Goal: Use online tool/utility: Utilize a website feature to perform a specific function

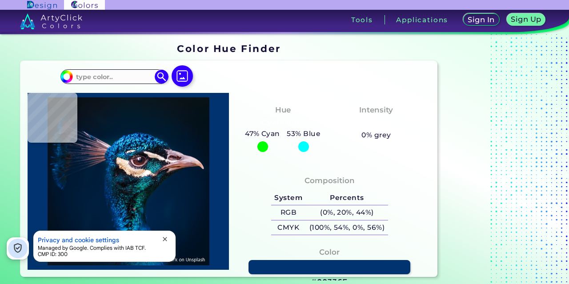
type input "#000000"
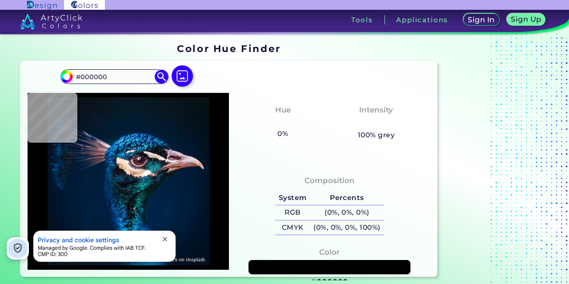
type input "#041223"
type input "#b899a2"
type input "#B899A2"
type input "#032831"
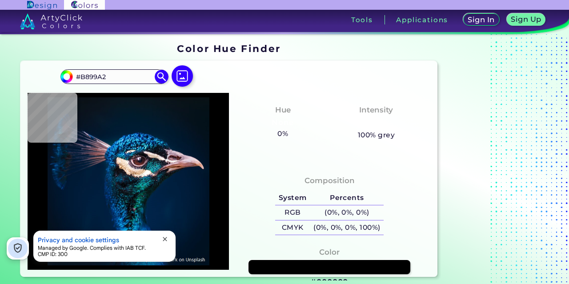
type input "#032831"
type input "#1e1515"
type input "#1E1515"
type input "#230d18"
type input "#230D18"
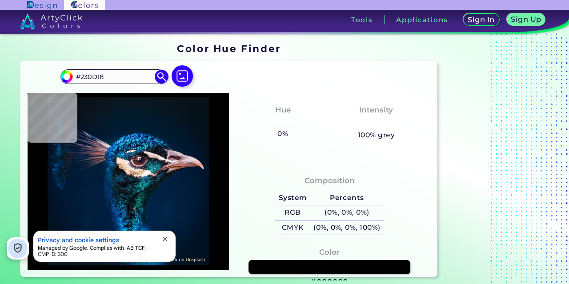
type input "#0f0f19"
type input "#0F0F19"
type input "#3386a3"
type input "#3386A3"
type input "#1174ab"
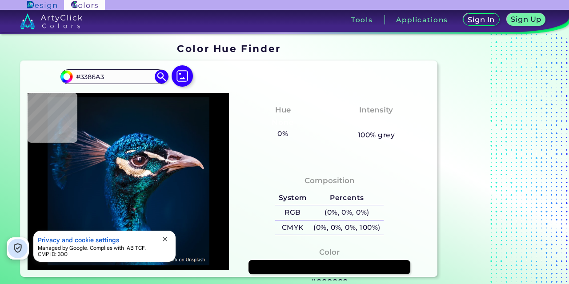
type input "#1174AB"
type input "#013e86"
type input "#013E86"
type input "#001c32"
type input "#001C32"
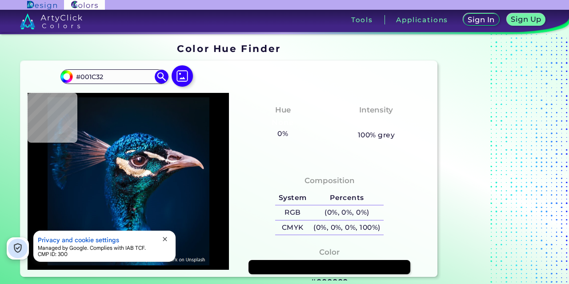
type input "#021728"
type input "#081525"
type input "#071420"
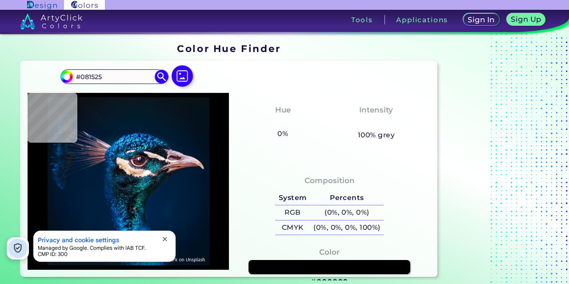
type input "#071420"
type input "#09131f"
type input "#09131F"
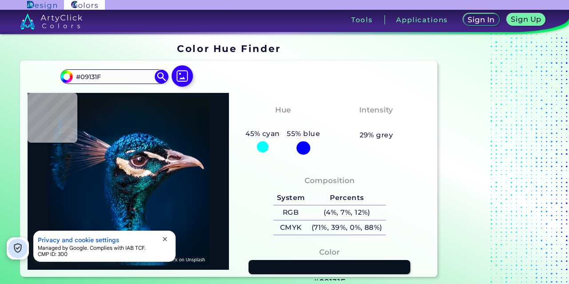
type input "#14213b"
type input "#14213B"
type input "#0b1932"
type input "#0B1932"
type input "#091933"
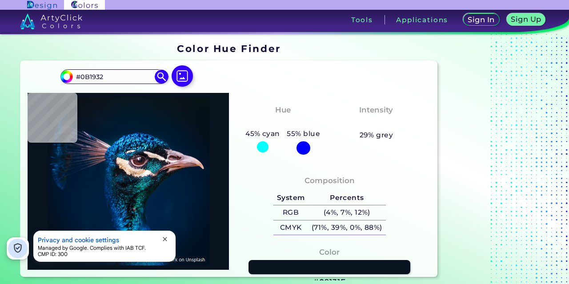
type input "#091933"
type input "#041630"
type input "#031830"
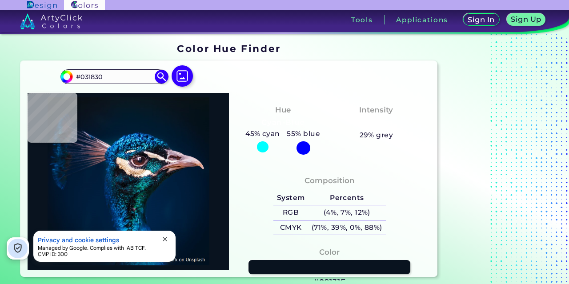
type input "#031c37"
type input "#031C37"
type input "#202447"
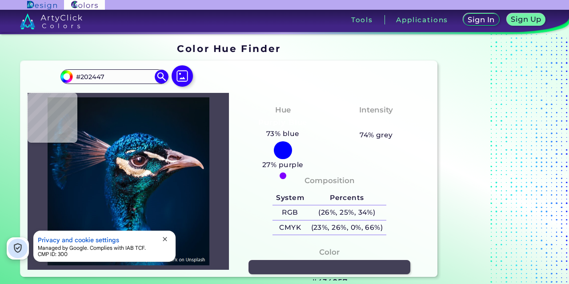
type input "#434057"
type input "#ab8794"
type input "#AB8794"
type input "#003444"
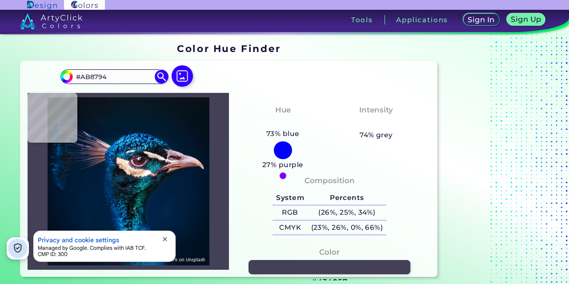
type input "#003444"
type input "#6edcfc"
type input "#6EDCFC"
type input "#29b1db"
type input "#29B1DB"
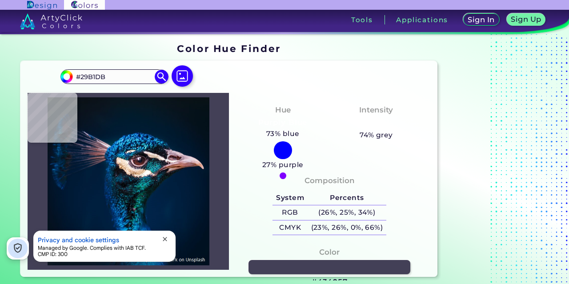
type input "#014e8c"
type input "#014E8C"
type input "#034e82"
type input "#034E82"
type input "#055a8c"
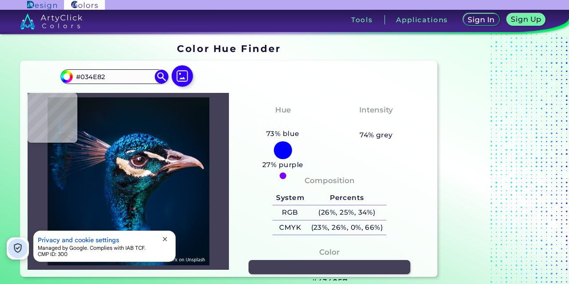
type input "#055A8C"
type input "#003c6c"
type input "#003C6C"
type input "#39c9e2"
type input "#39C9E2"
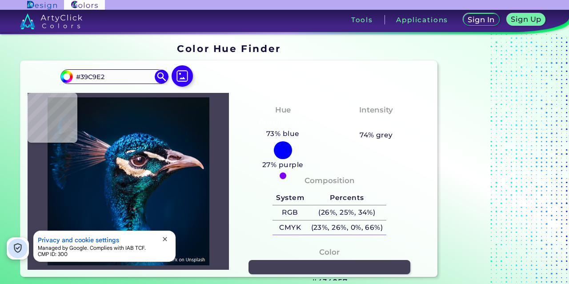
type input "#1f8ac0"
type input "#1F8AC0"
type input "#3c7d7f"
type input "#3C7D7F"
type input "#3192b2"
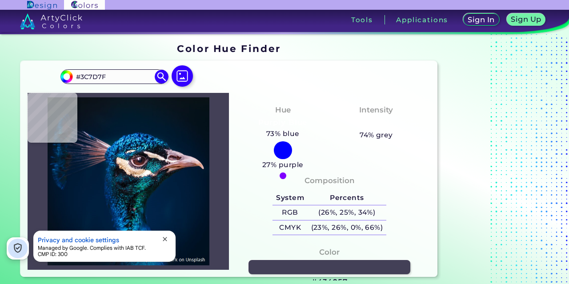
type input "#3192B2"
type input "#8b9fb8"
type input "#8B9FB8"
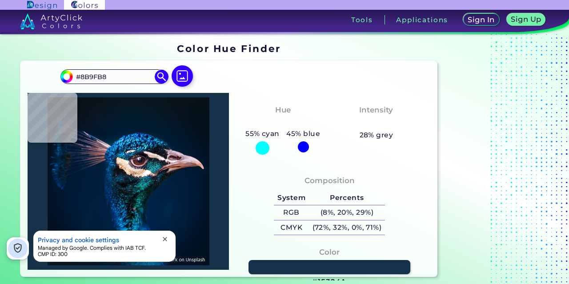
type input "#15324a"
type input "#15324A"
type input "#d8ccd7"
type input "#D8CCD7"
type input "#f6eadc"
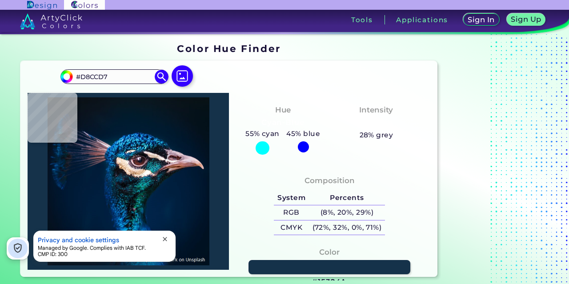
type input "#F6EADC"
type input "#e9ccad"
type input "#E9CCAD"
type input "#846d5b"
type input "#846D5B"
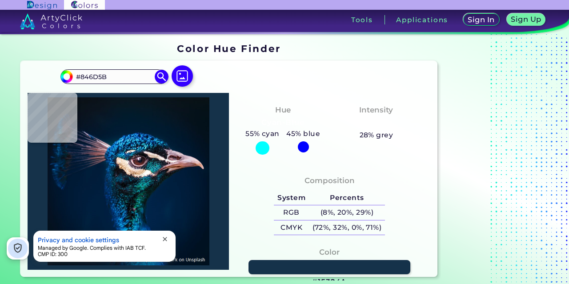
type input "#081e2b"
type input "#081E2B"
type input "#0f3952"
type input "#0F3952"
type input "#1a2134"
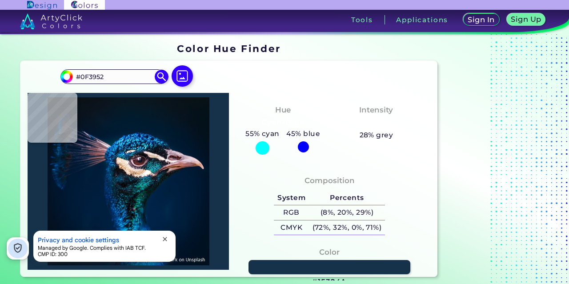
type input "#1A2134"
type input "#010508"
type input "#05161b"
type input "#05161B"
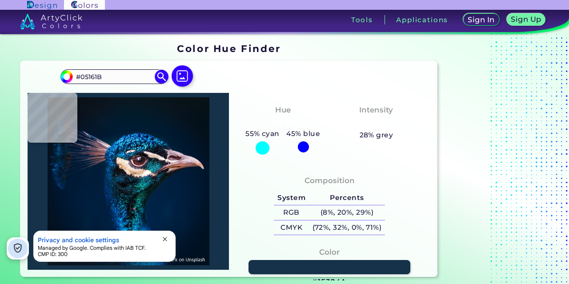
type input "#114252"
type input "#074046"
type input "#002226"
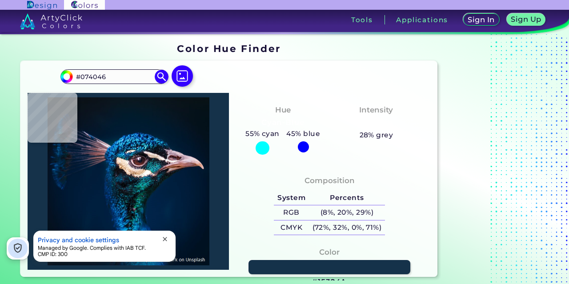
type input "#002226"
type input "#0a3946"
type input "#0A3946"
type input "#12555f"
type input "#12555F"
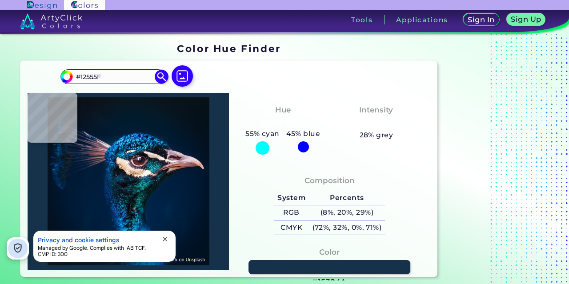
type input "#284f52"
type input "#284F52"
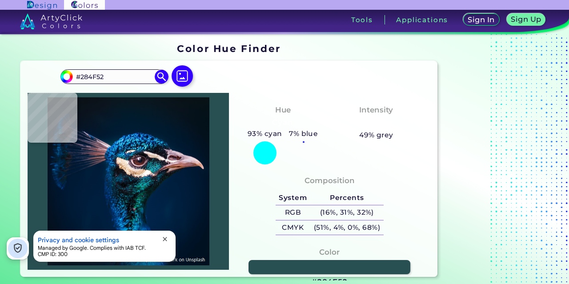
type input "#0d5655"
type input "#0D5655"
type input "#0a4c57"
type input "#0A4C57"
type input "#10353b"
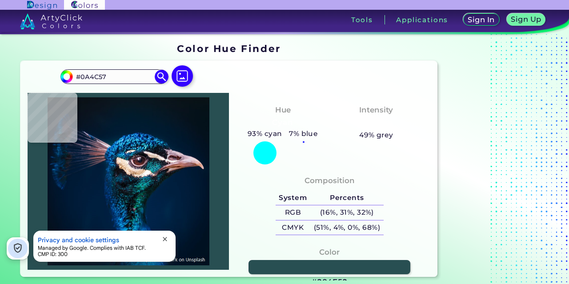
type input "#10353B"
type input "#012a38"
type input "#012A38"
type input "#0c3b47"
type input "#0C3B47"
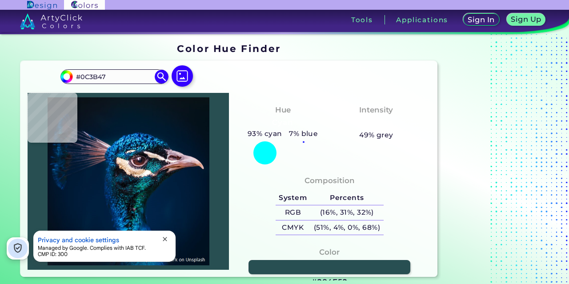
type input "#043443"
type input "#0b6066"
type input "#0B6066"
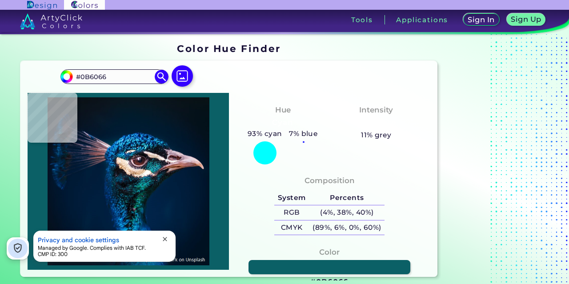
type input "#077478"
type input "#01505a"
type input "#01505A"
type input "#094a4b"
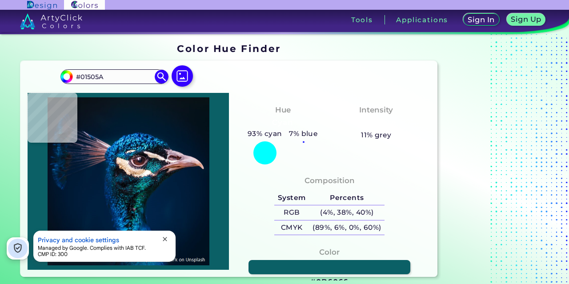
type input "#094A4B"
type input "#284f52"
type input "#284F52"
type input "#23636a"
type input "#23636A"
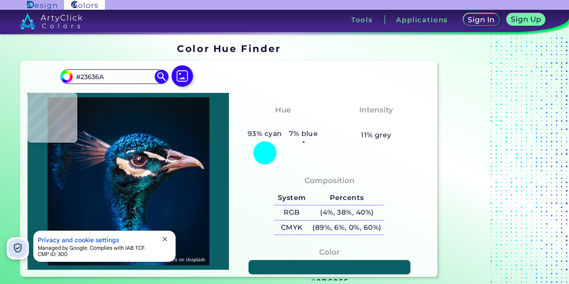
type input "#1f3c3f"
type input "#1F3C3F"
type input "#1d464b"
type input "#1D464B"
type input "#0f131d"
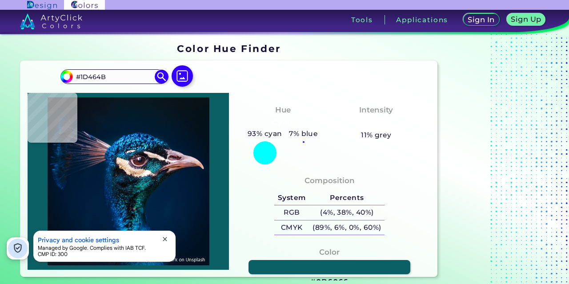
type input "#0F131D"
type input "#06293b"
type input "#06293B"
type input "#0f192b"
type input "#0F192B"
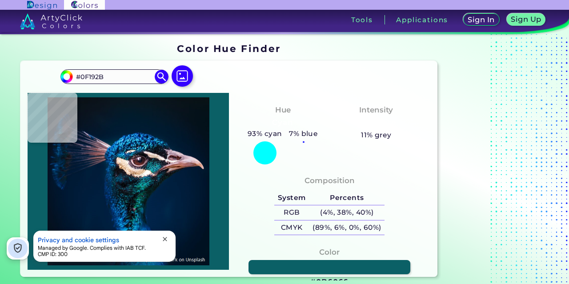
type input "#18202c"
type input "#18202C"
type input "#e7c1a8"
type input "#E7C1A8"
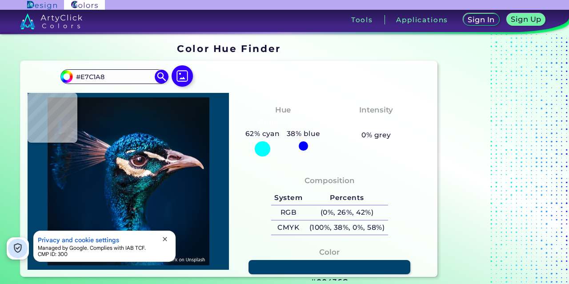
type input "#00436c"
type input "#00436C"
type input "#157ac2"
type input "#157AC2"
type input "#1d9ee9"
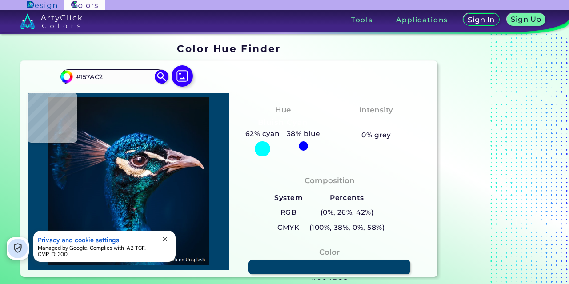
type input "#1D9EE9"
type input "#1b88d7"
type input "#1B88D7"
type input "#022a4c"
type input "#022A4C"
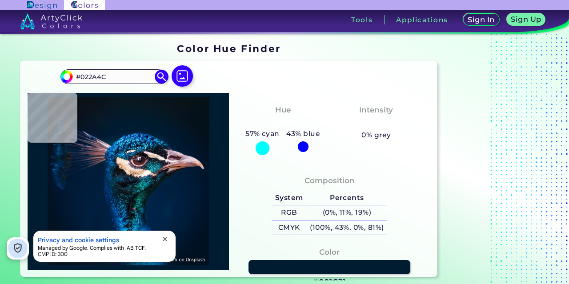
type input "#001c31"
type input "#001C31"
type input "#011b2c"
type input "#011B2C"
type input "#041a28"
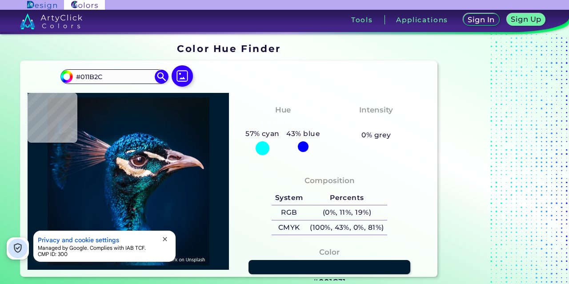
type input "#041A28"
type input "#061926"
type input "#061824"
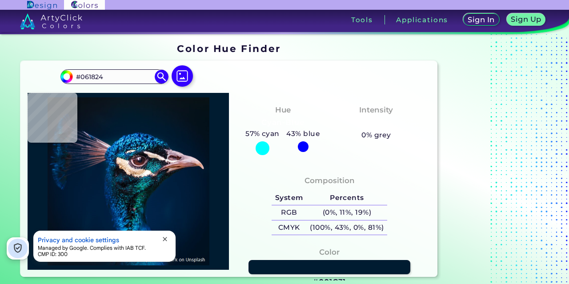
type input "#061721"
type input "#06171f"
type input "#06171F"
type input "#09161f"
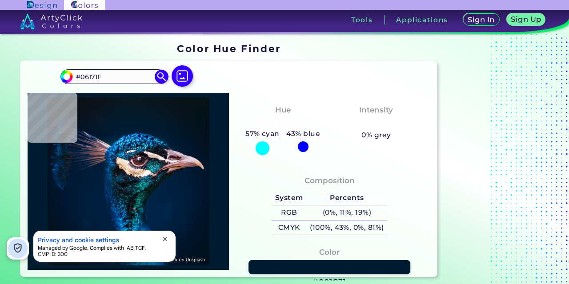
type input "#09161F"
type input "#0a151b"
type input "#0A151B"
type input "#0a131a"
type input "#0A131A"
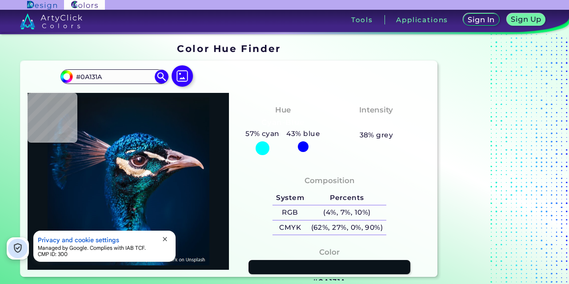
type input "#000000"
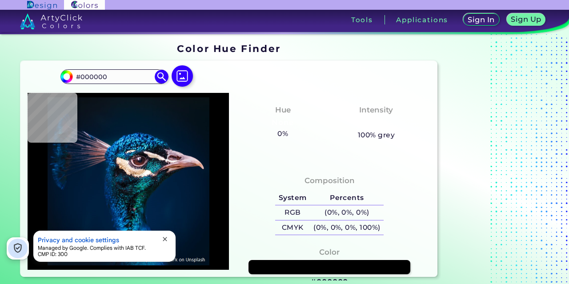
type input "#001427"
type input "#001831"
type input "#01162e"
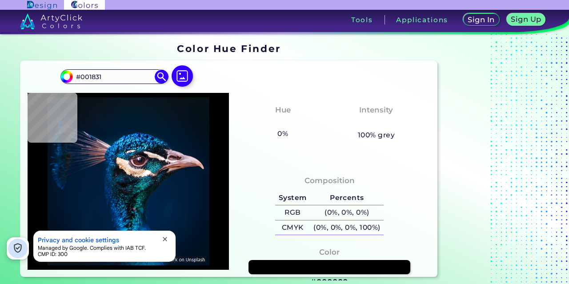
type input "#01162E"
type input "#04121f"
type input "#04121F"
type input "#091217"
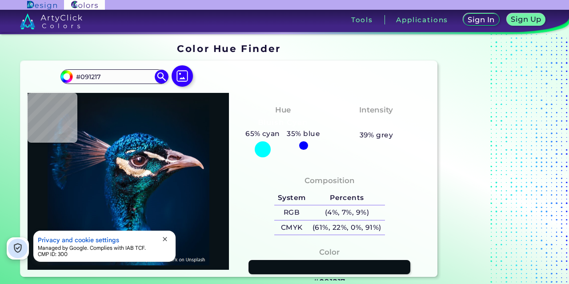
type input "#000000"
type input "#031527"
type input "#001a31"
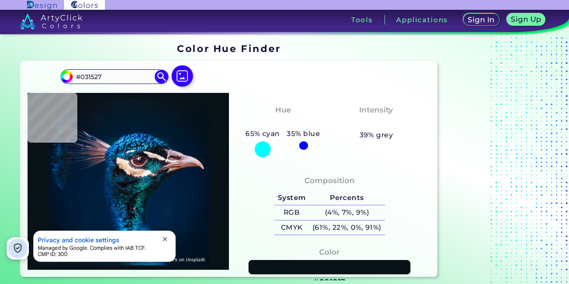
type input "#001A31"
type input "#002741"
type input "#002850"
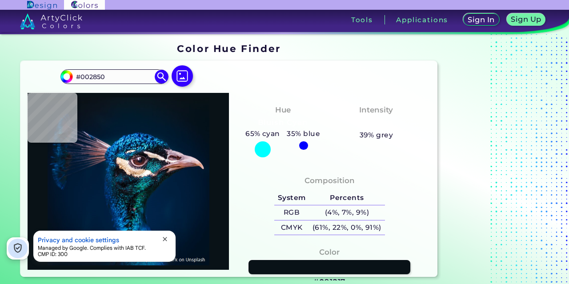
type input "#0c59b9"
type input "#0C59B9"
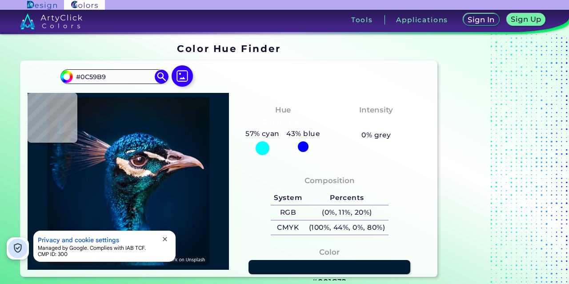
type input "#001c32"
type input "#001C32"
type input "#04192c"
type input "#04192C"
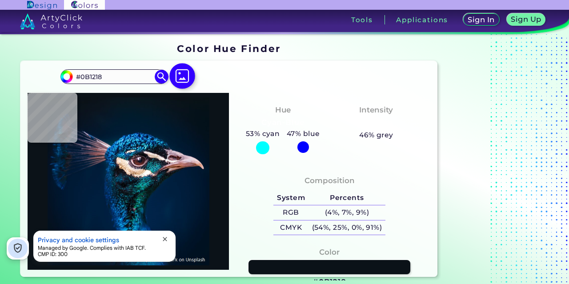
click at [181, 75] on img at bounding box center [182, 76] width 26 height 26
click at [0, 0] on input "file" at bounding box center [0, 0] width 0 height 0
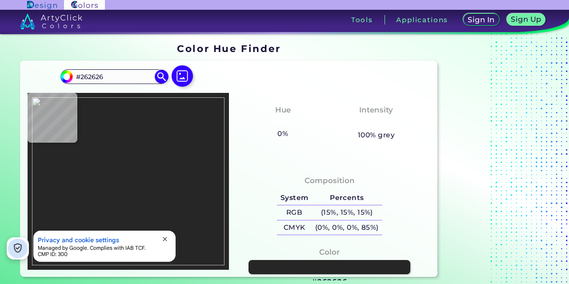
click at [164, 236] on span "close" at bounding box center [164, 238] width 7 height 7
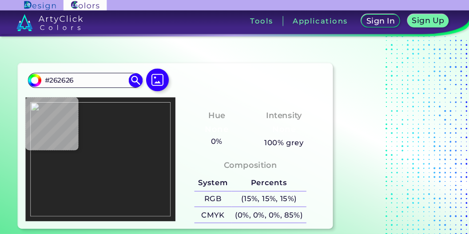
scroll to position [46, 0]
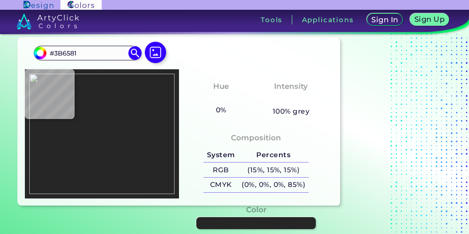
click at [54, 128] on img at bounding box center [101, 134] width 145 height 121
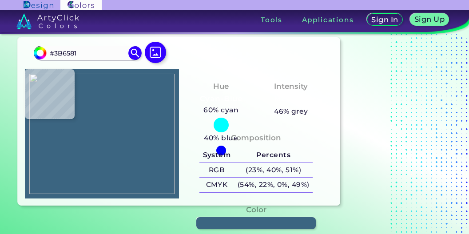
click at [56, 128] on img at bounding box center [101, 134] width 145 height 121
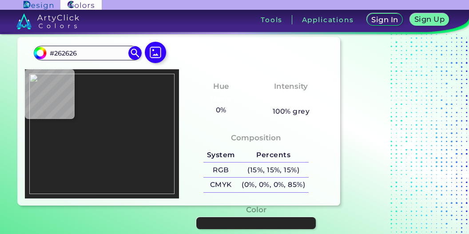
click at [56, 138] on img at bounding box center [101, 134] width 145 height 121
click at [53, 132] on img at bounding box center [101, 134] width 145 height 121
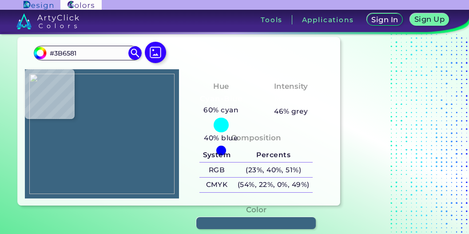
click at [53, 128] on img at bounding box center [101, 134] width 145 height 121
